Goal: Check status: Check status

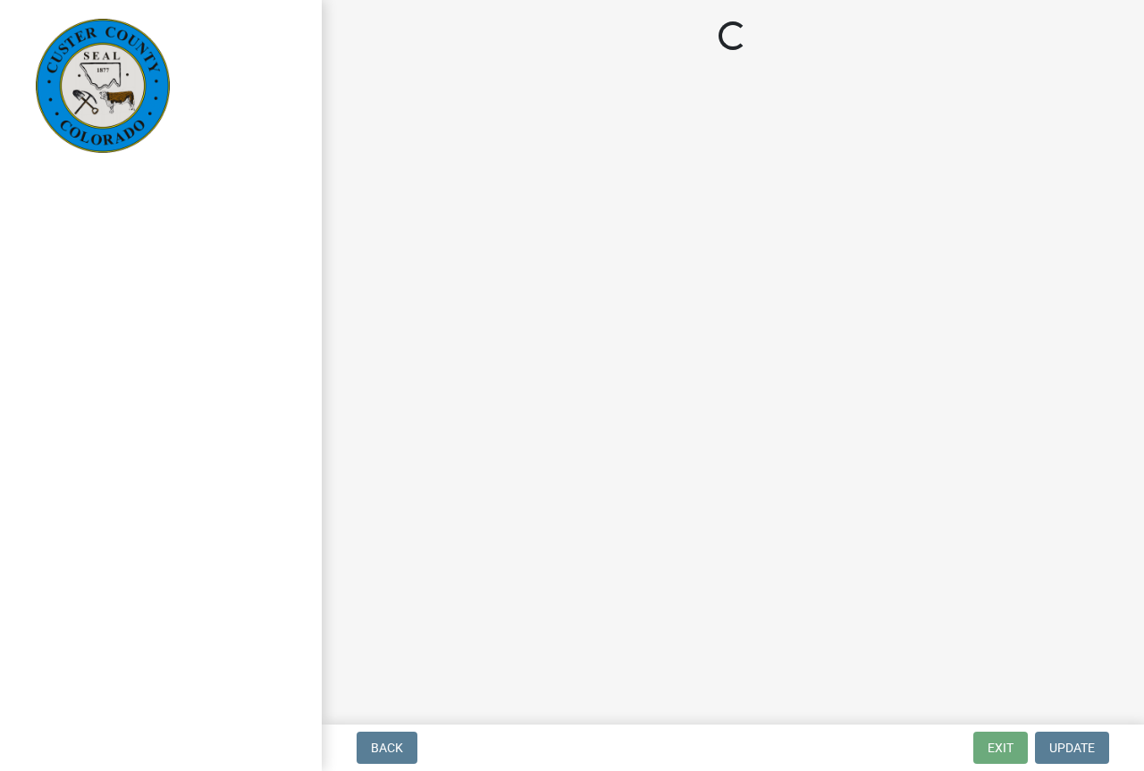
select select "cd09b013-b94f-4524-a046-a3f04ce1867e"
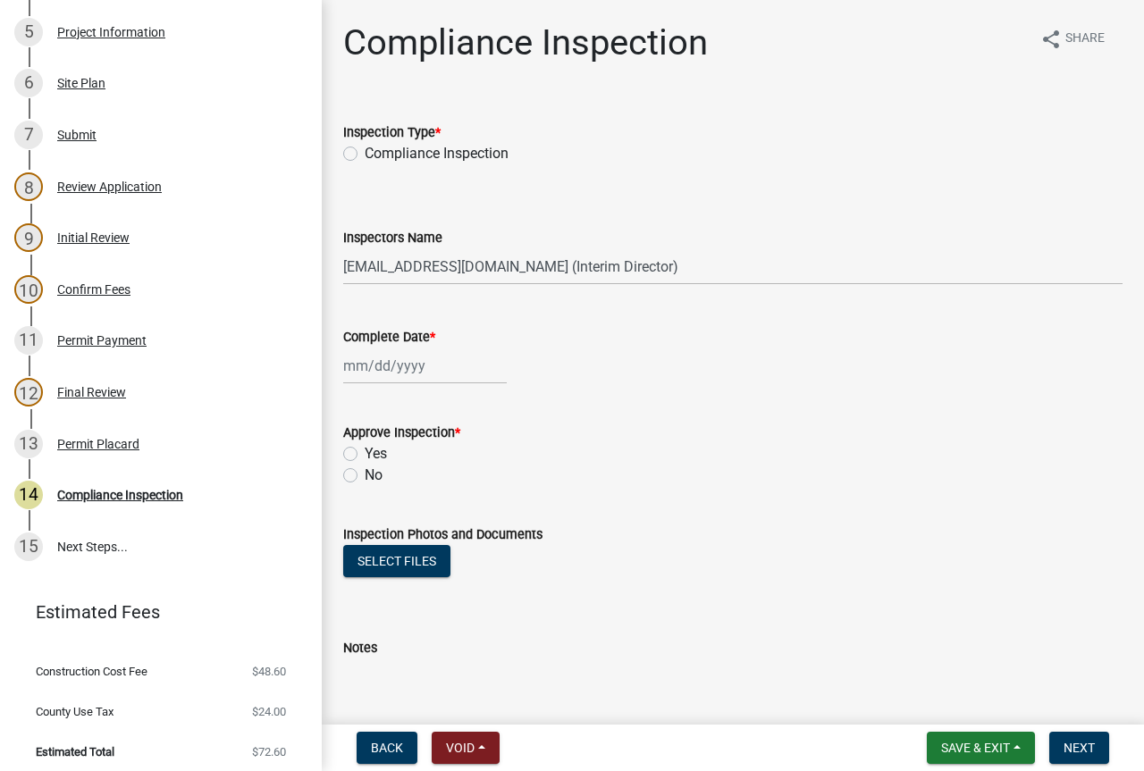
scroll to position [553, 0]
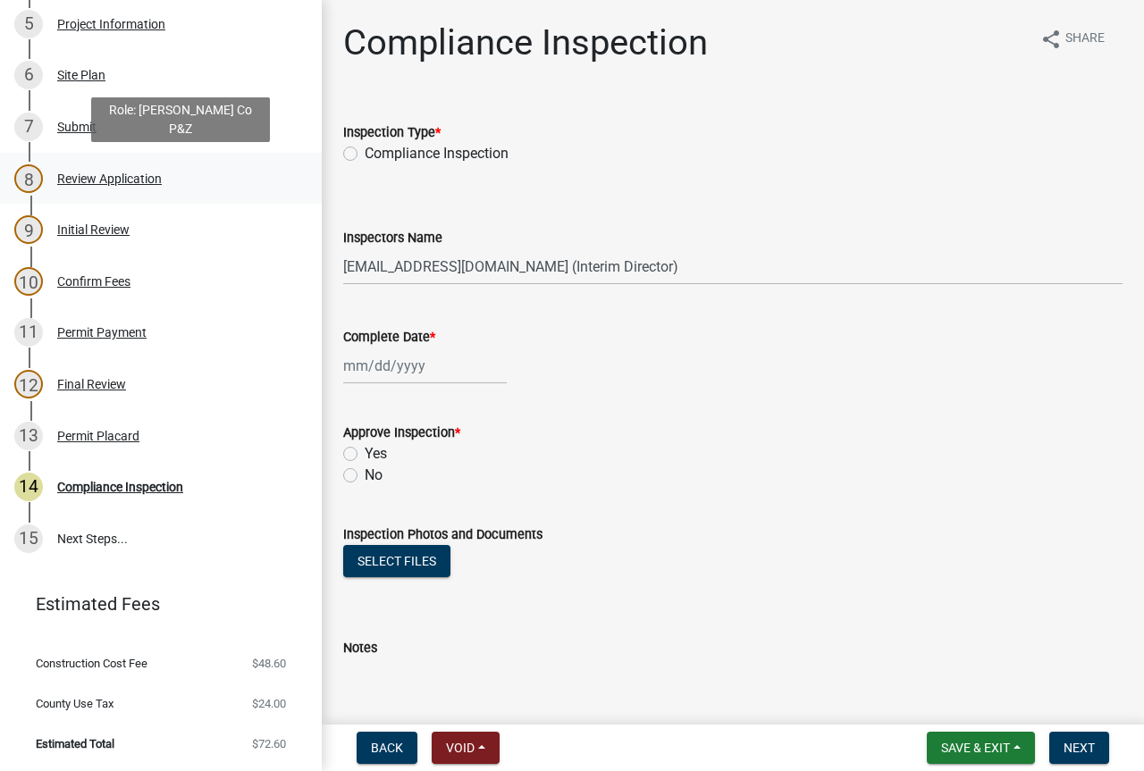
click at [91, 170] on div "8 Review Application" at bounding box center [153, 178] width 279 height 29
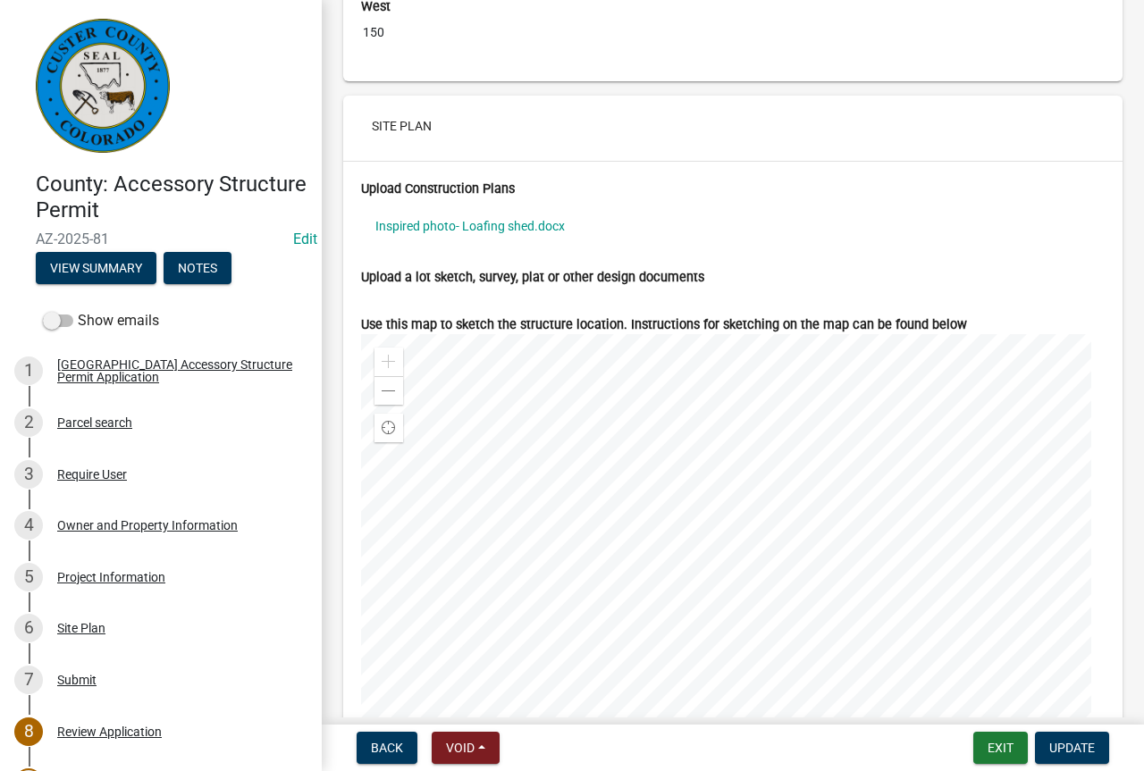
scroll to position [6525, 0]
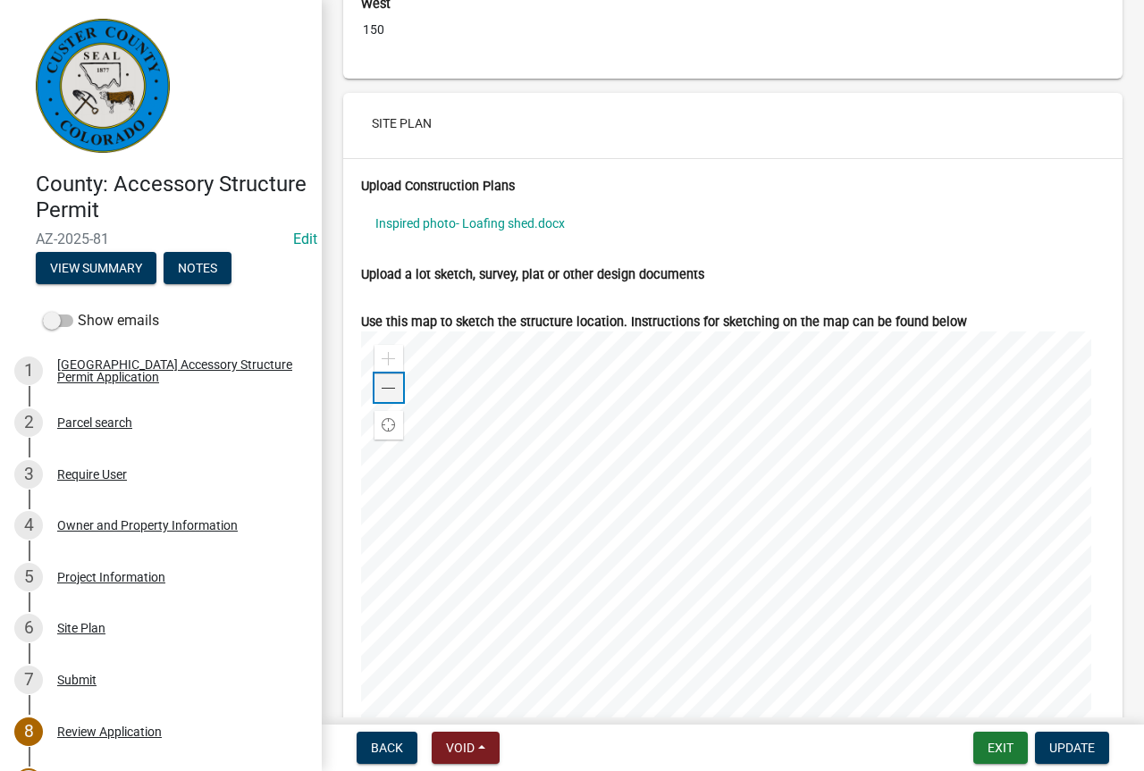
click at [396, 402] on div "Zoom out" at bounding box center [389, 388] width 29 height 29
click at [399, 402] on div "Zoom out" at bounding box center [389, 388] width 29 height 29
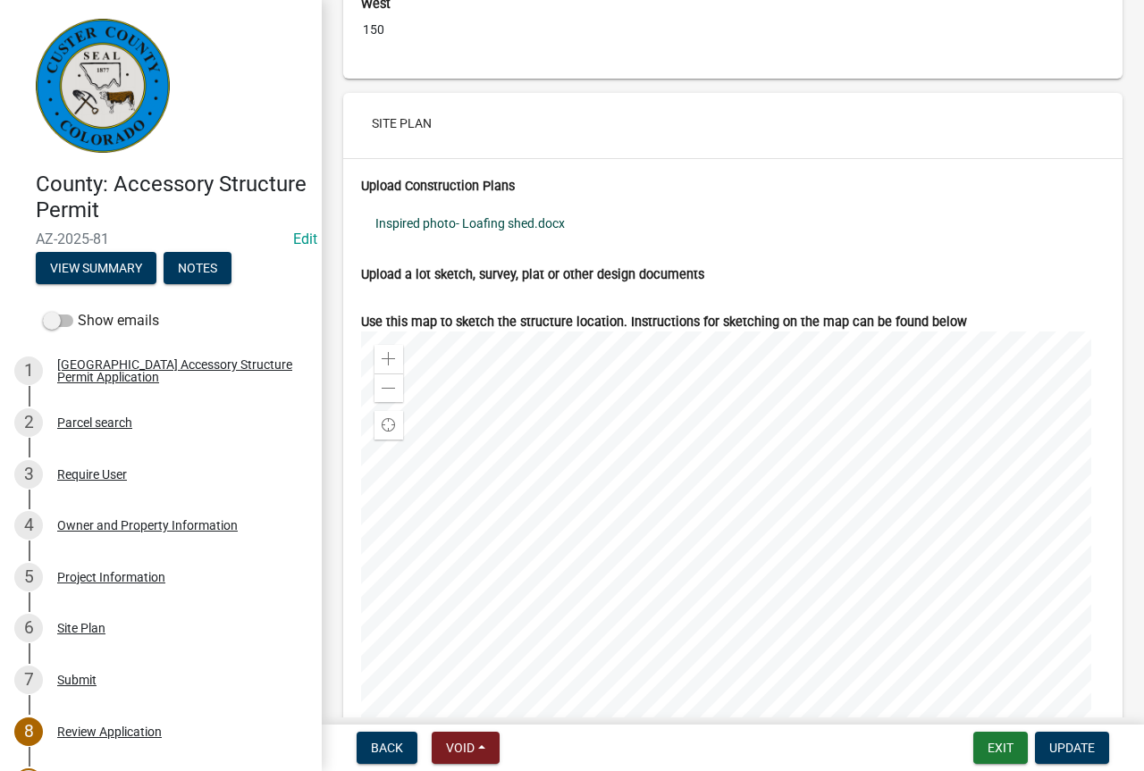
click at [551, 238] on link "Inspired photo- Loafing shed.docx" at bounding box center [733, 223] width 744 height 41
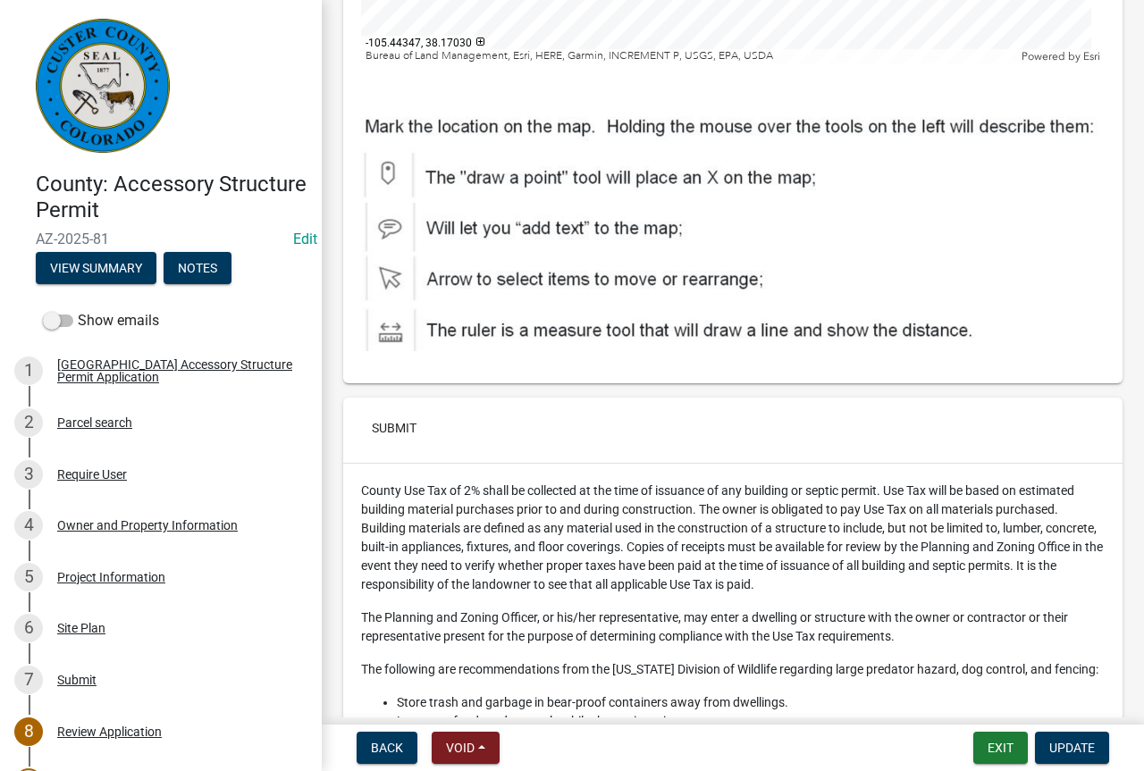
scroll to position [8125, 0]
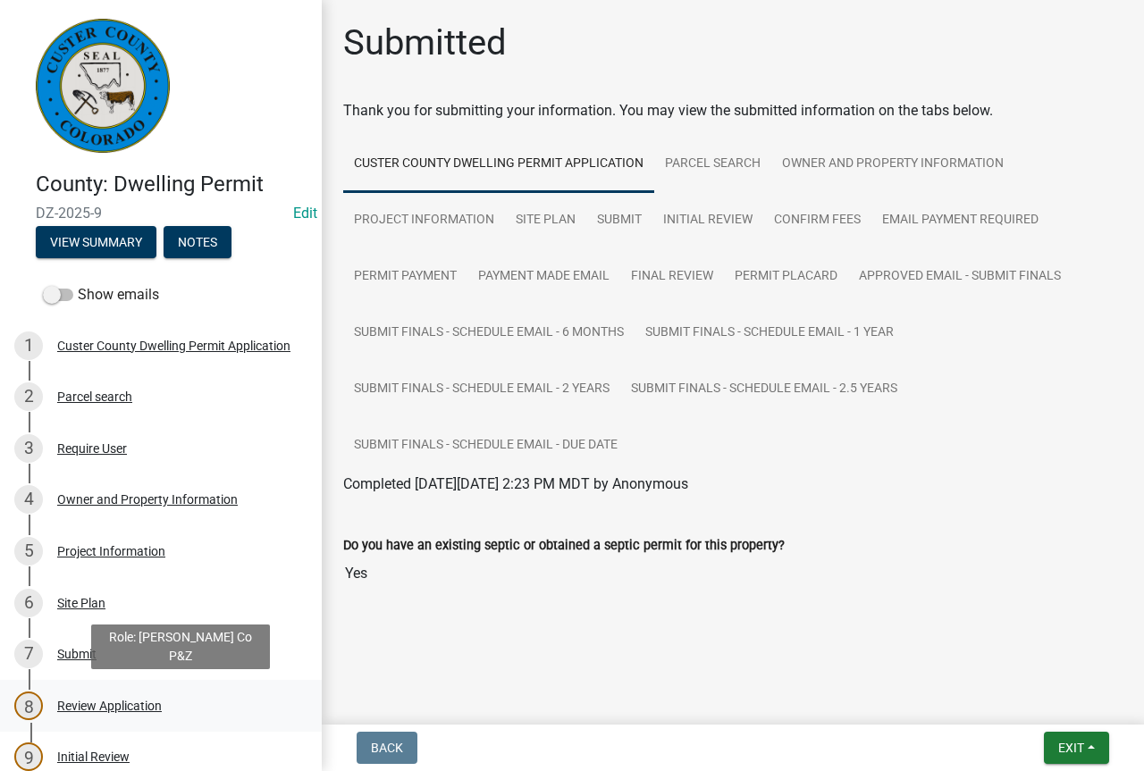
click at [148, 708] on div "Review Application" at bounding box center [109, 706] width 105 height 13
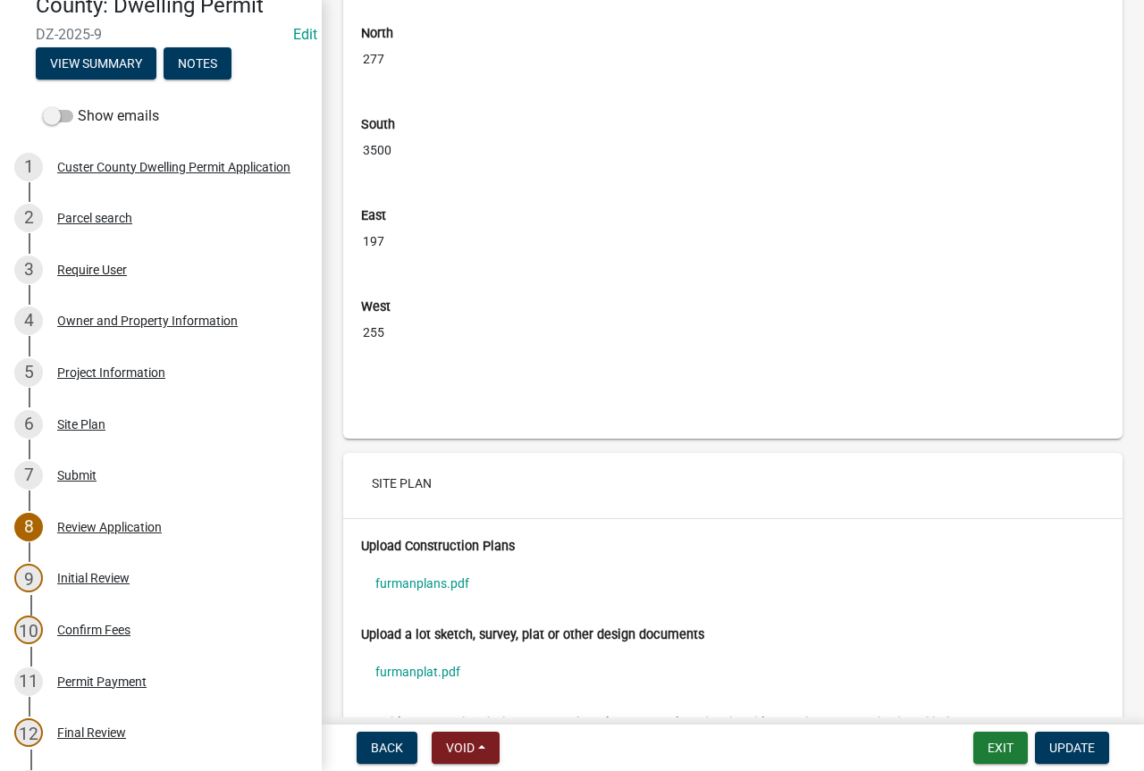
scroll to position [6829, 0]
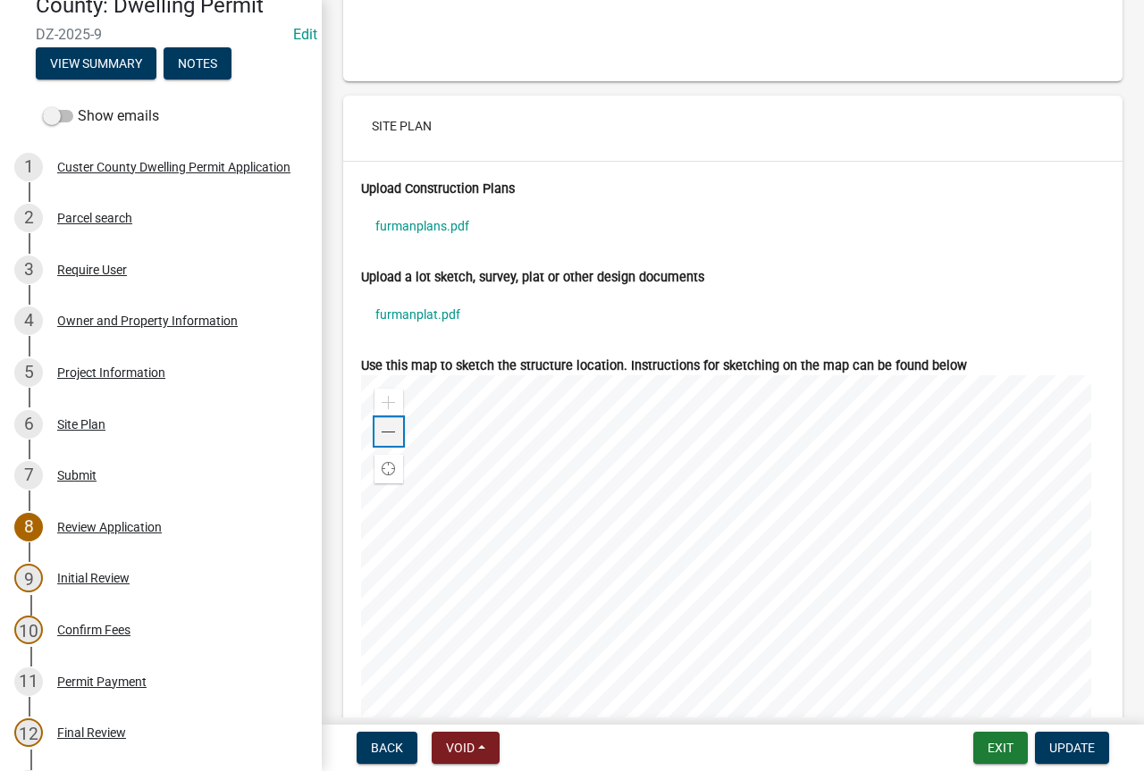
click at [389, 440] on span at bounding box center [389, 432] width 14 height 14
click at [388, 440] on span at bounding box center [389, 432] width 14 height 14
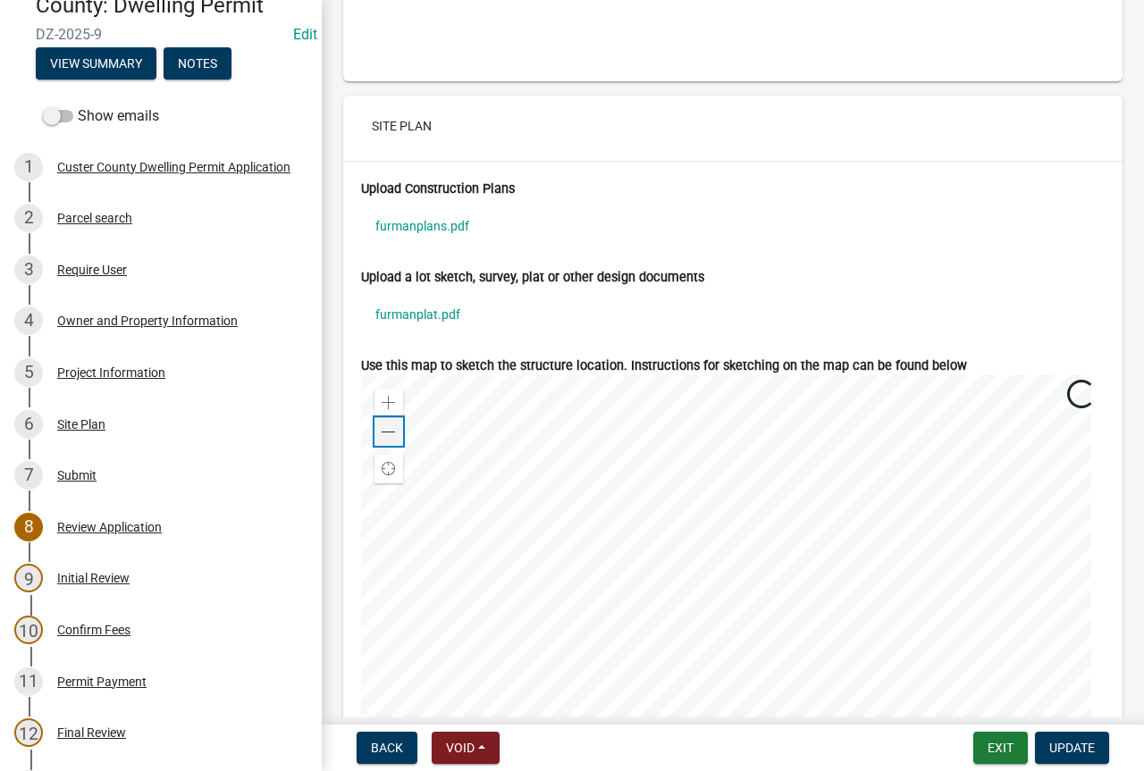
click at [390, 440] on span at bounding box center [389, 432] width 14 height 14
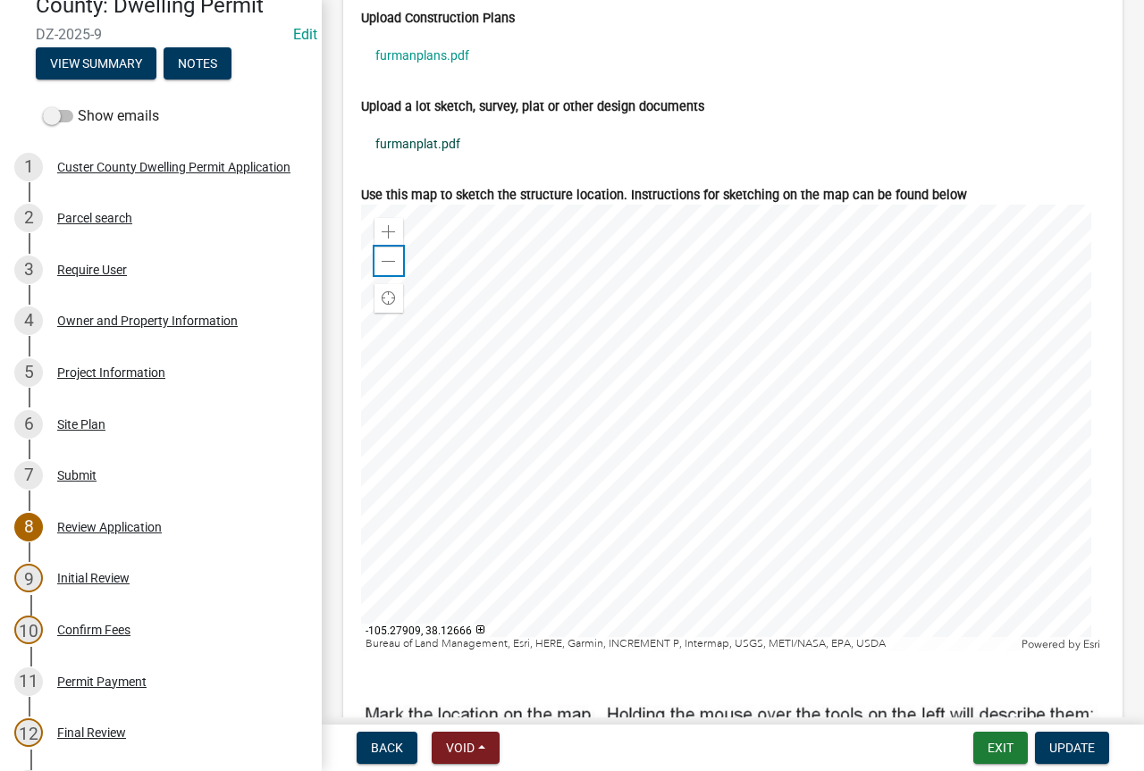
scroll to position [6919, 0]
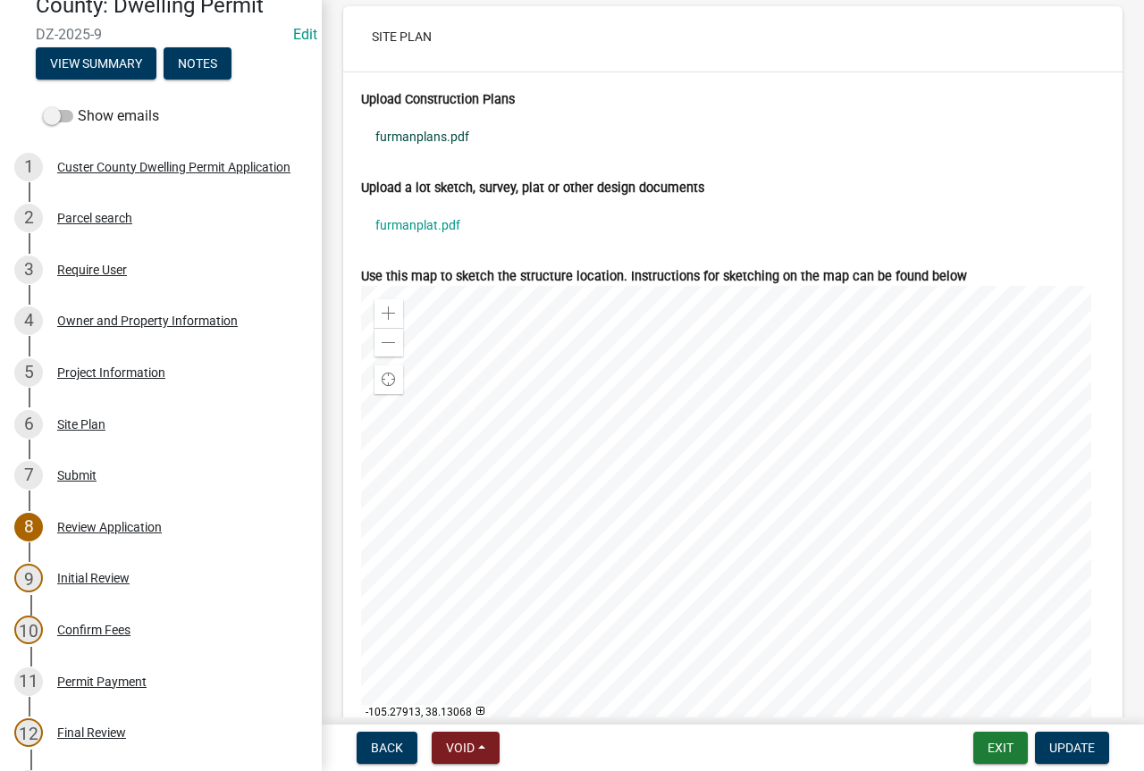
click at [439, 157] on link "furmanplans.pdf" at bounding box center [733, 136] width 744 height 41
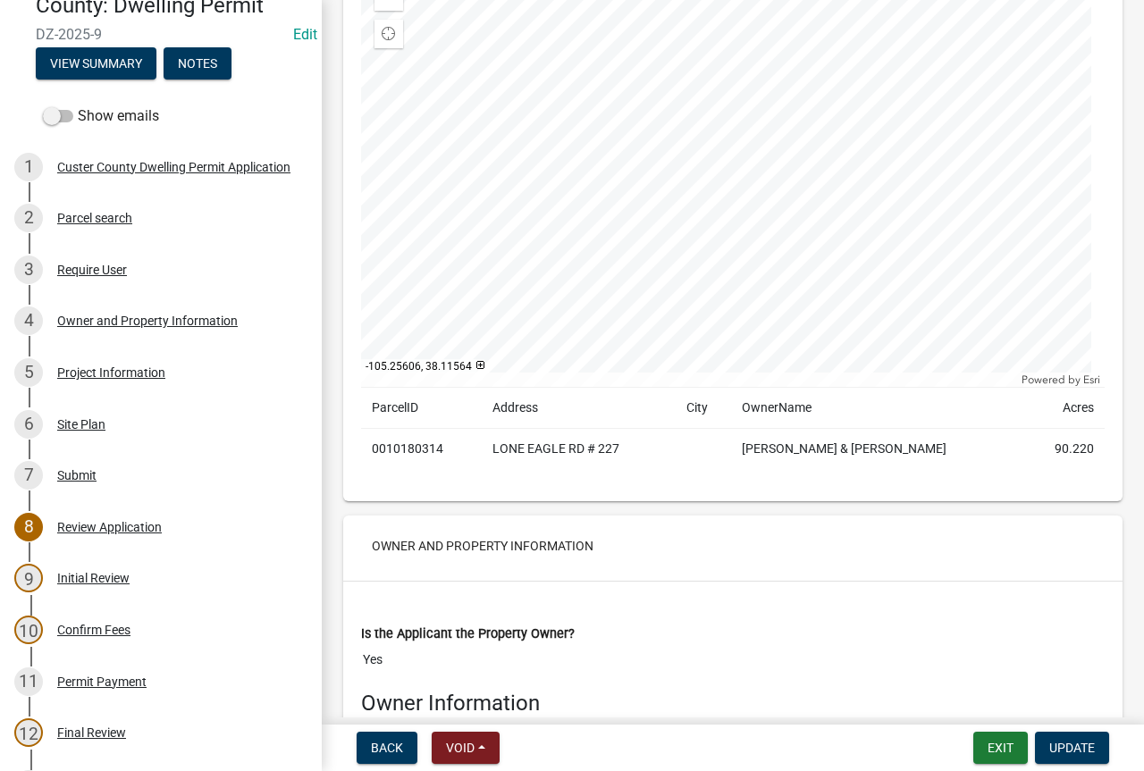
scroll to position [536, 0]
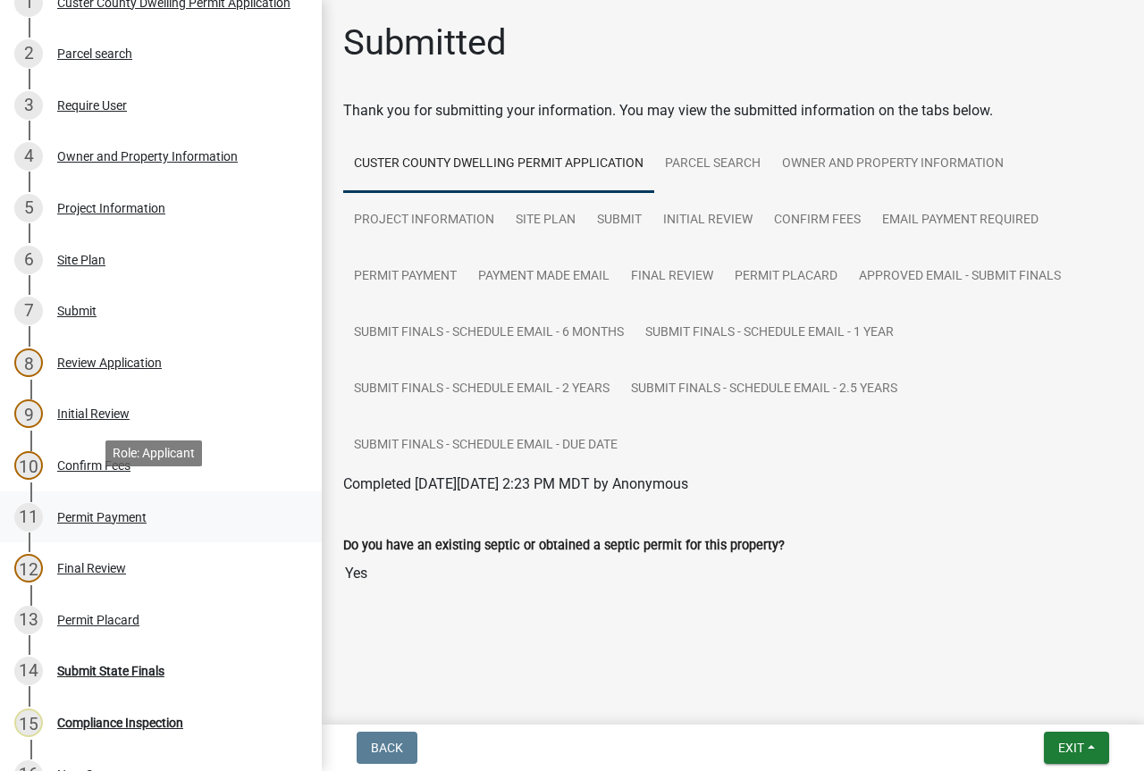
scroll to position [358, 0]
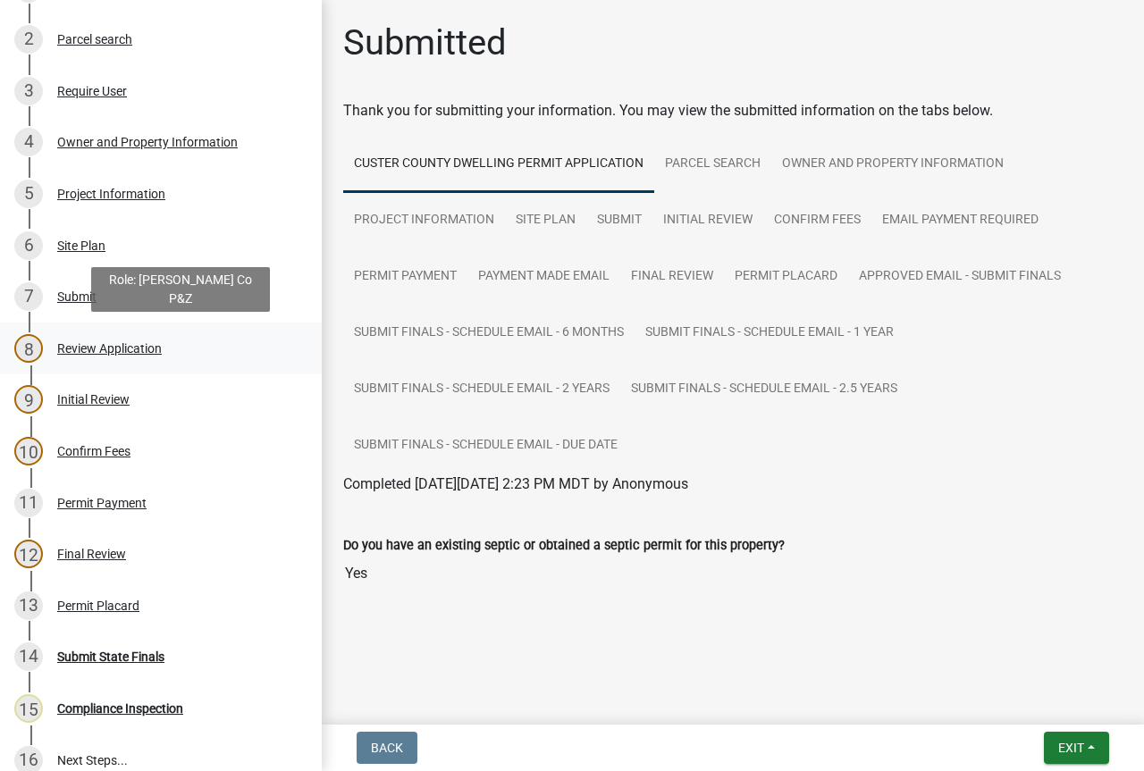
click at [112, 351] on div "Review Application" at bounding box center [109, 348] width 105 height 13
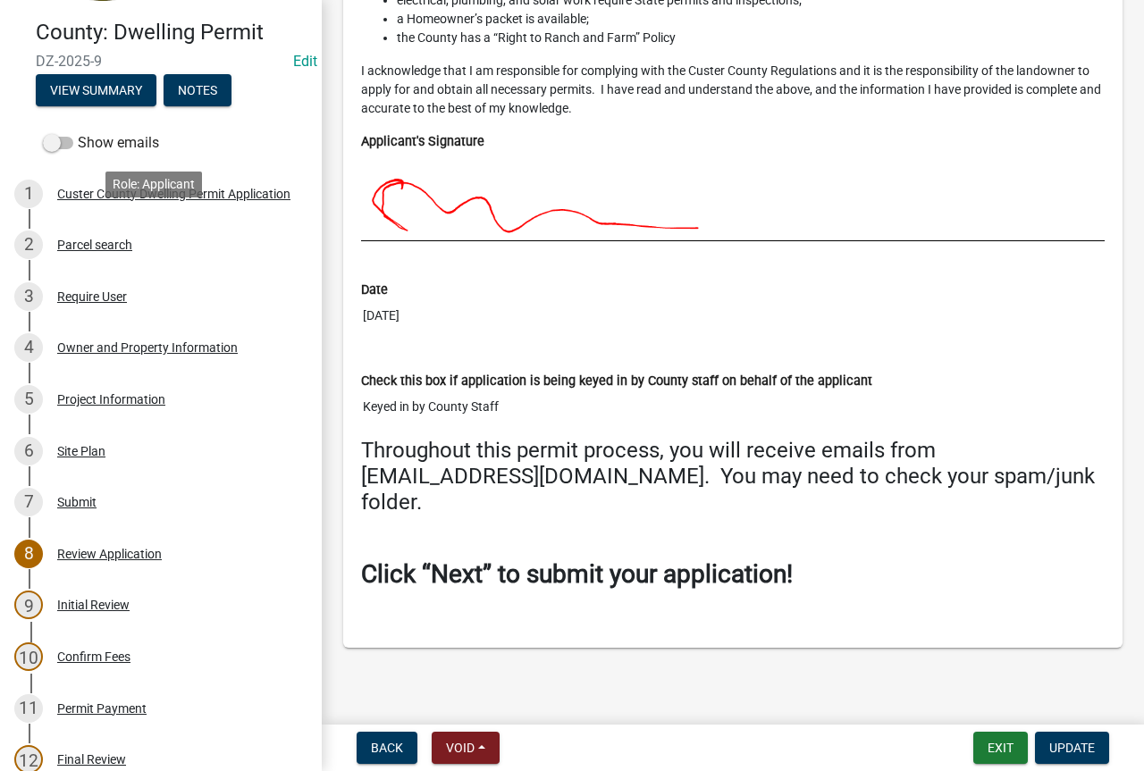
scroll to position [0, 0]
